Goal: Transaction & Acquisition: Purchase product/service

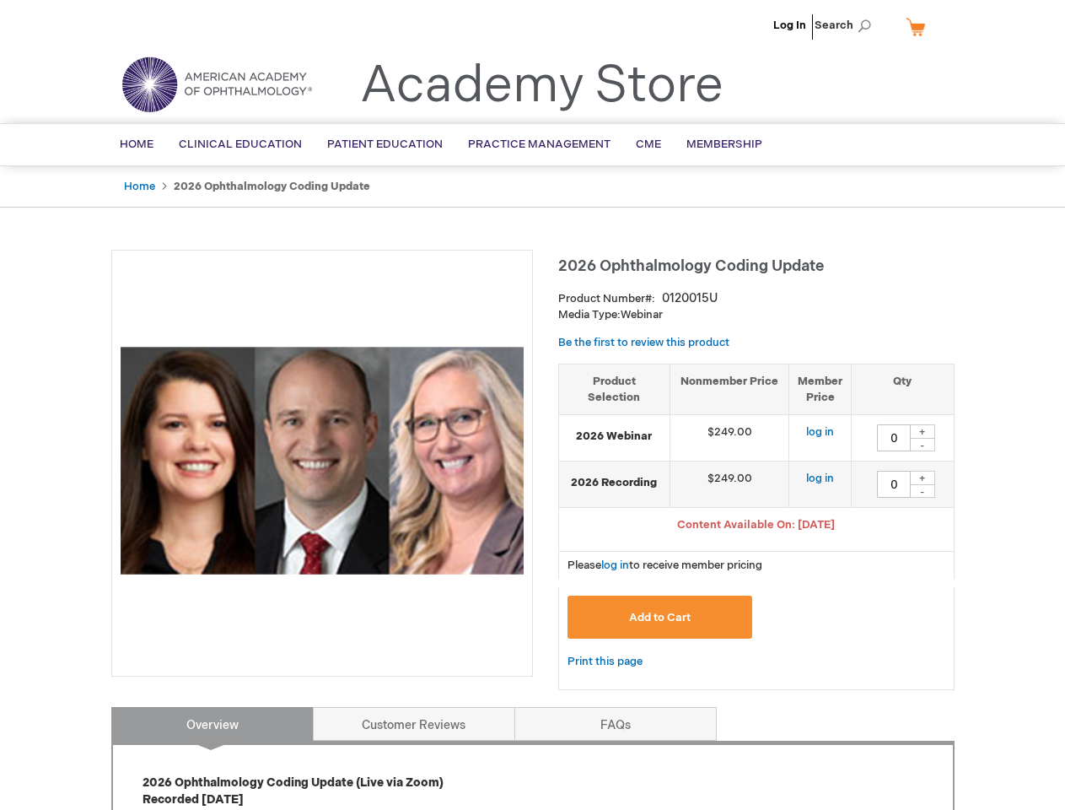
type input "0"
click at [532, 405] on div at bounding box center [322, 463] width 422 height 427
click at [848, 25] on span "Search" at bounding box center [847, 25] width 64 height 34
click at [756, 526] on span "Content Available On: [DATE]" at bounding box center [756, 524] width 158 height 13
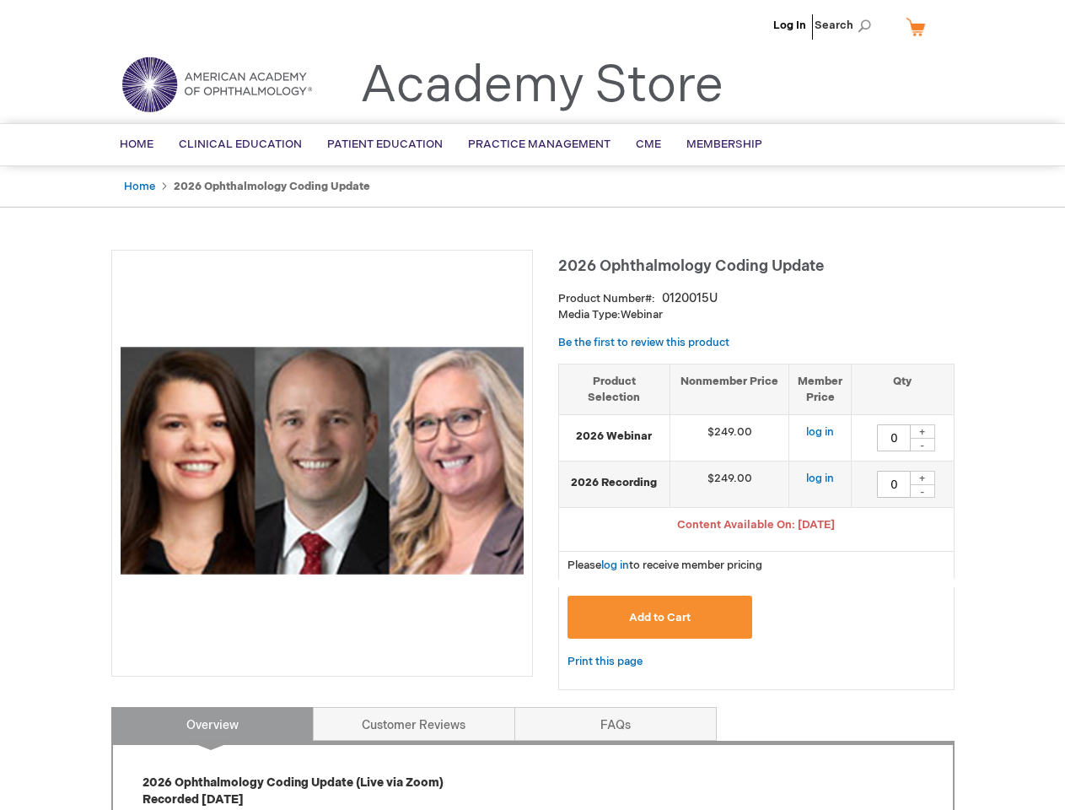
click at [923, 431] on div "+" at bounding box center [922, 431] width 25 height 14
click at [923, 444] on div "-" at bounding box center [922, 444] width 25 height 13
type input "0"
click at [923, 477] on div "+" at bounding box center [922, 478] width 25 height 14
click at [923, 491] on div "-" at bounding box center [922, 490] width 25 height 13
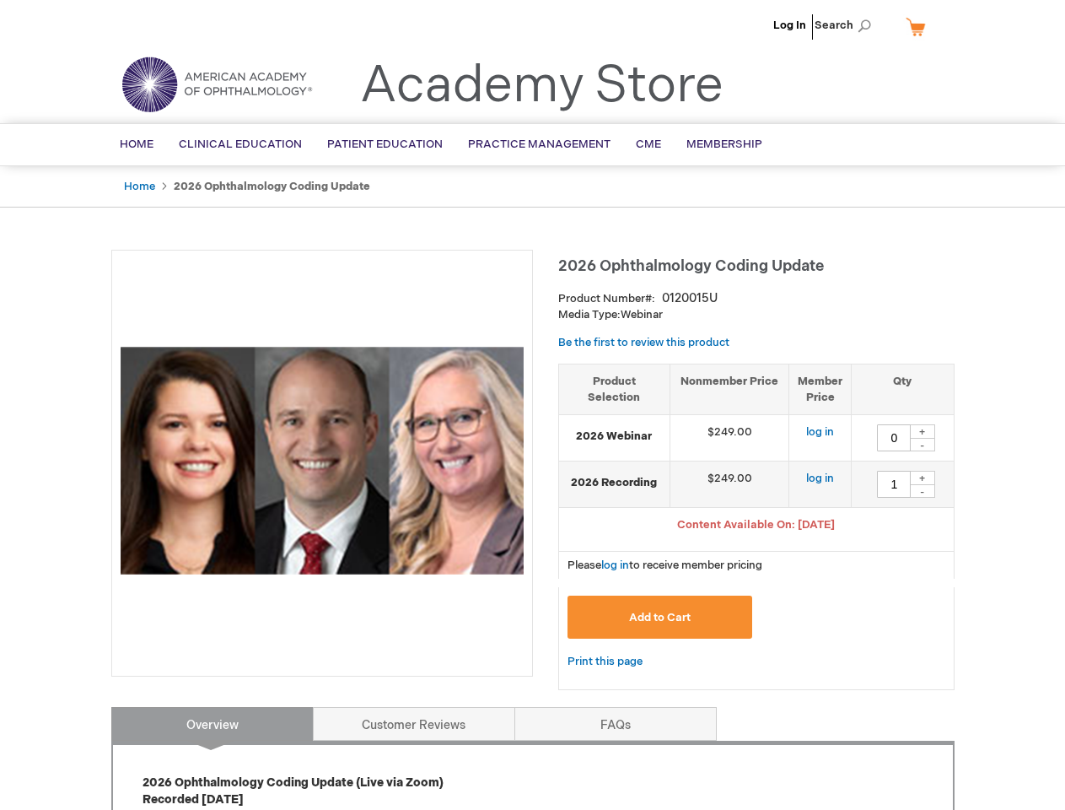
type input "0"
